Goal: Task Accomplishment & Management: Use online tool/utility

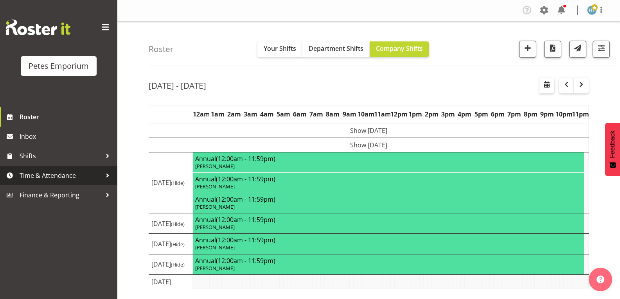
click at [61, 173] on span "Time & Attendance" at bounding box center [61, 176] width 82 height 12
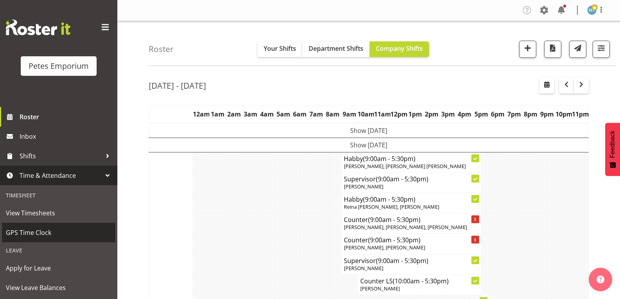
click at [53, 231] on span "GPS Time Clock" at bounding box center [59, 233] width 106 height 12
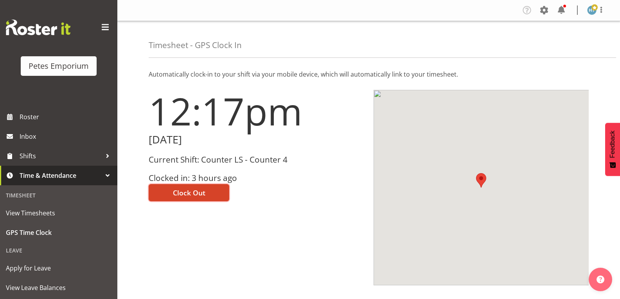
click at [202, 192] on span "Clock Out" at bounding box center [189, 193] width 32 height 10
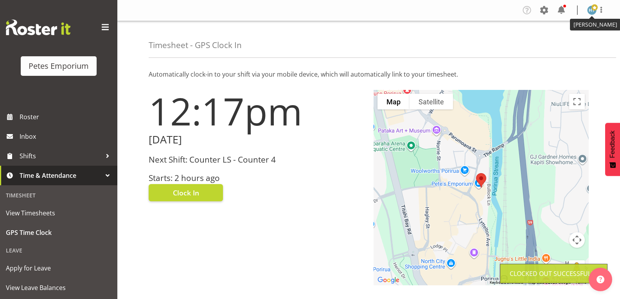
click at [589, 9] on img at bounding box center [591, 9] width 9 height 9
click at [562, 40] on link "Log Out" at bounding box center [567, 41] width 75 height 14
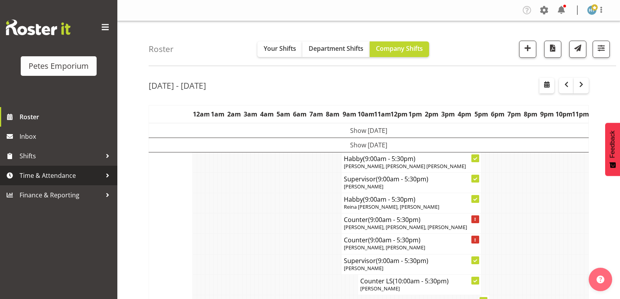
click at [43, 177] on span "Time & Attendance" at bounding box center [61, 176] width 82 height 12
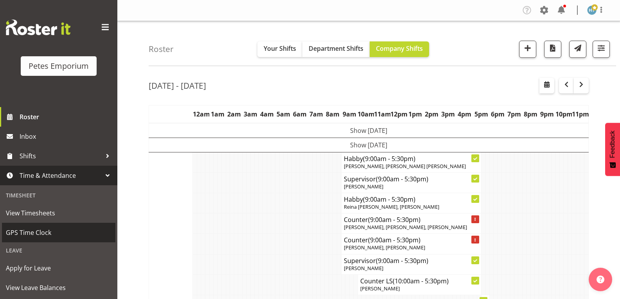
click at [40, 233] on span "GPS Time Clock" at bounding box center [59, 233] width 106 height 12
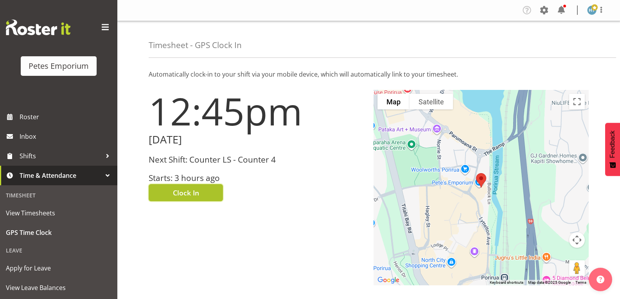
click at [186, 190] on span "Clock In" at bounding box center [186, 193] width 26 height 10
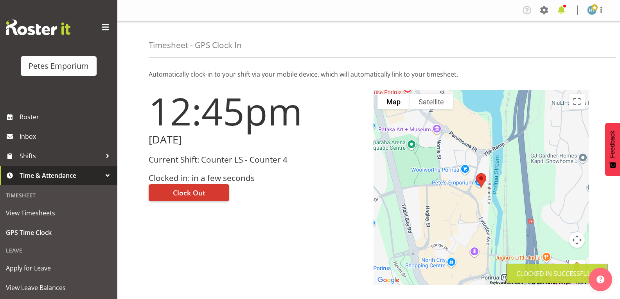
click at [562, 12] on span at bounding box center [561, 10] width 13 height 13
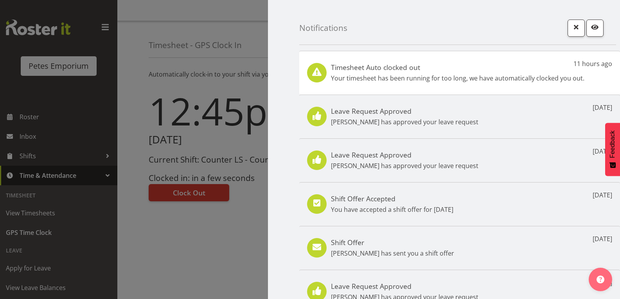
click at [414, 81] on p "Your timesheet has been running for too long, we have automatically clocked you…" at bounding box center [457, 77] width 253 height 9
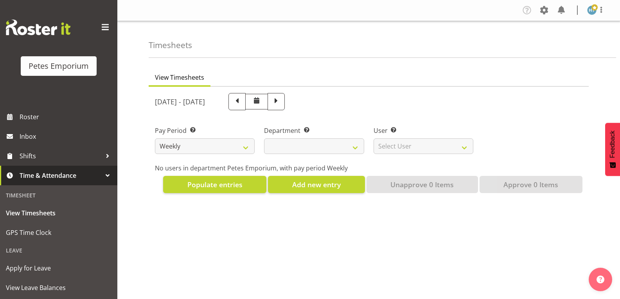
select select
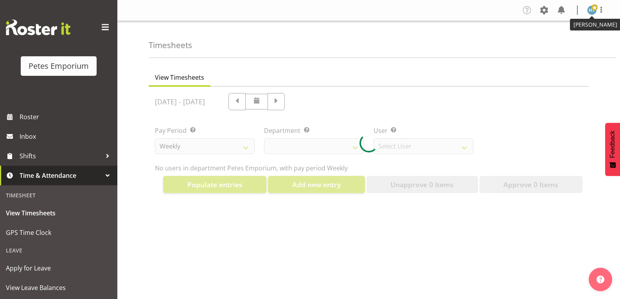
click at [592, 5] on span at bounding box center [594, 7] width 6 height 6
click at [557, 40] on link "Log Out" at bounding box center [567, 41] width 75 height 14
